Goal: Go to known website: Access a specific website the user already knows

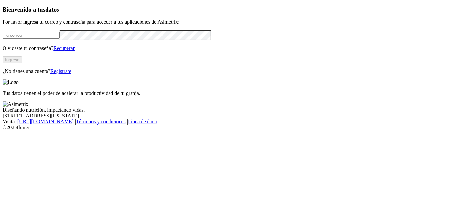
type input "[EMAIL_ADDRESS][DOMAIN_NAME]"
click at [22, 63] on button "Ingresa" at bounding box center [12, 60] width 19 height 7
